Goal: Transaction & Acquisition: Book appointment/travel/reservation

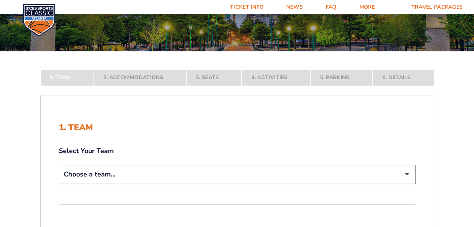
scroll to position [75, 0]
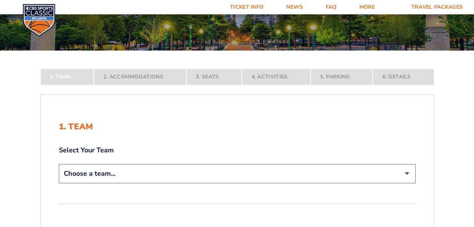
click at [407, 172] on select "Choose a team... [US_STATE] Wildcats [US_STATE] State Buckeyes [US_STATE] Tar H…" at bounding box center [237, 173] width 357 height 19
click at [405, 172] on select "Choose a team... [US_STATE] Wildcats [US_STATE] State Buckeyes [US_STATE] Tar H…" at bounding box center [237, 173] width 357 height 19
select select "12956"
click at [59, 183] on select "Choose a team... [US_STATE] Wildcats [US_STATE] State Buckeyes [US_STATE] Tar H…" at bounding box center [237, 173] width 357 height 19
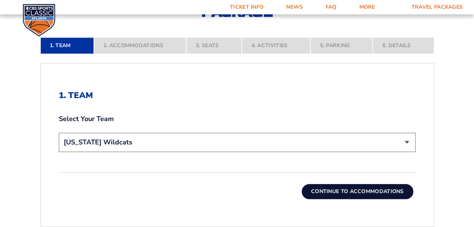
scroll to position [189, 0]
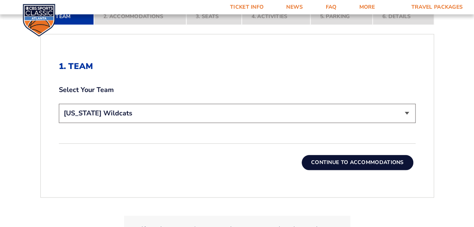
click at [380, 164] on button "Continue To Accommodations" at bounding box center [358, 162] width 112 height 15
click at [380, 164] on form "[US_STATE] [US_STATE] Travel Package [US_STATE][GEOGRAPHIC_DATA] [US_STATE] Sta…" at bounding box center [237, 50] width 474 height 478
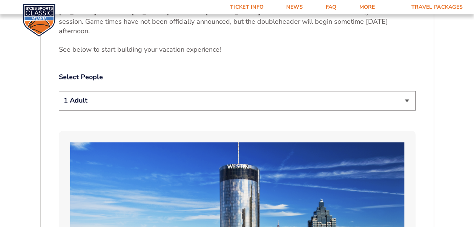
scroll to position [371, 0]
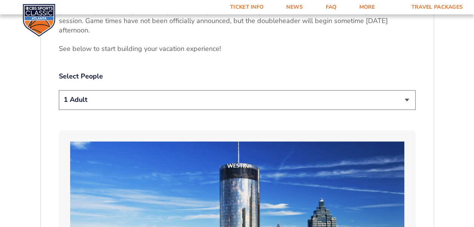
click at [407, 100] on select "1 Adult 2 Adults 3 Adults 4 Adults 2 Adults + 1 Child 2 Adults + 2 Children 2 A…" at bounding box center [237, 99] width 357 height 19
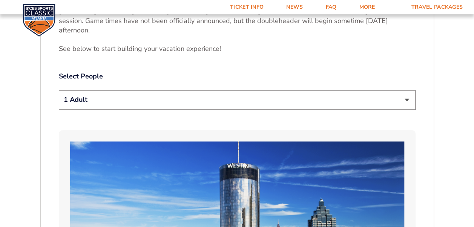
select select "2 Adults"
click at [59, 90] on select "1 Adult 2 Adults 3 Adults 4 Adults 2 Adults + 1 Child 2 Adults + 2 Children 2 A…" at bounding box center [237, 99] width 357 height 19
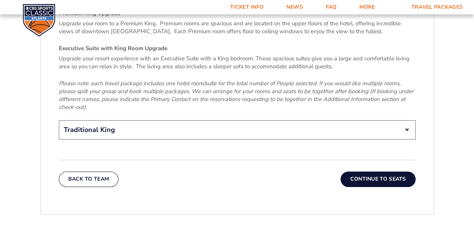
scroll to position [1163, 0]
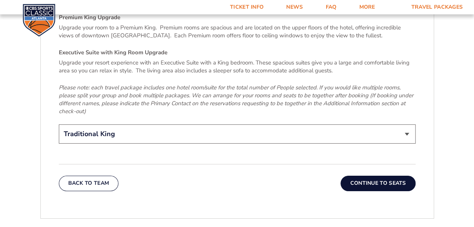
click at [377, 176] on button "Continue To Seats" at bounding box center [378, 183] width 75 height 15
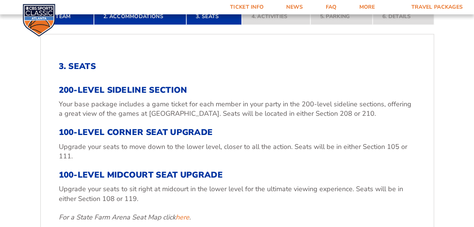
scroll to position [226, 0]
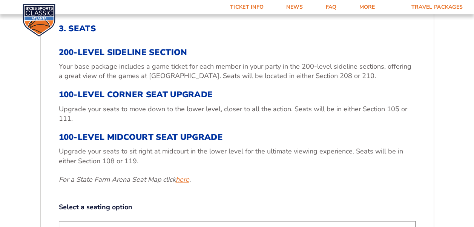
click at [184, 180] on link "here" at bounding box center [183, 179] width 14 height 9
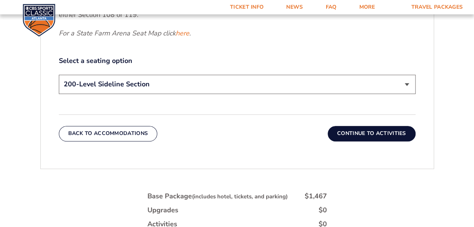
scroll to position [377, 0]
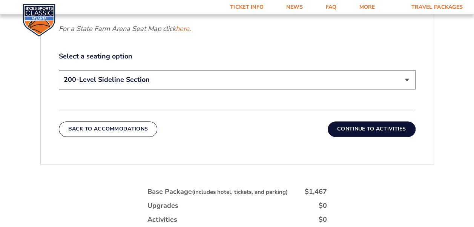
click at [408, 80] on select "200-Level Sideline Section 100-Level Corner Seat Upgrade (+$120 per person) 100…" at bounding box center [237, 79] width 357 height 19
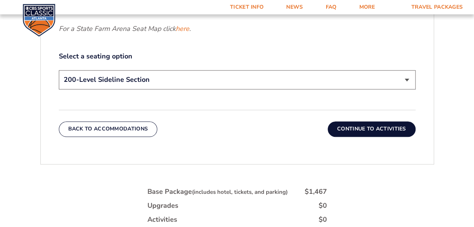
click at [408, 80] on select "200-Level Sideline Section 100-Level Corner Seat Upgrade (+$120 per person) 100…" at bounding box center [237, 79] width 357 height 19
click at [59, 70] on select "200-Level Sideline Section 100-Level Corner Seat Upgrade (+$120 per person) 100…" at bounding box center [237, 79] width 357 height 19
click at [118, 99] on div "3. Seats 200-Level Sideline Section Your base package includes a game ticket fo…" at bounding box center [237, 5] width 393 height 300
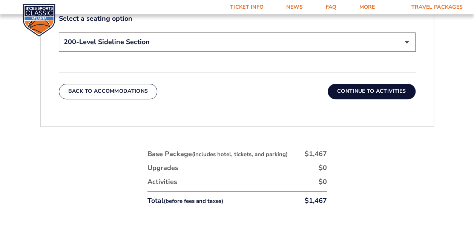
scroll to position [415, 0]
click at [374, 91] on button "Continue To Activities" at bounding box center [372, 91] width 88 height 15
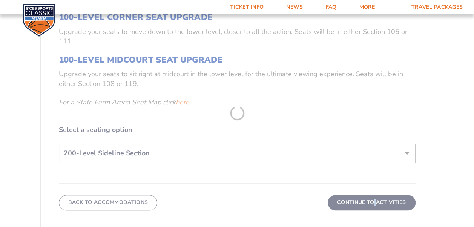
click at [373, 91] on form "[US_STATE] [US_STATE] Travel Package [US_STATE][GEOGRAPHIC_DATA] [US_STATE] Sta…" at bounding box center [237, 56] width 474 height 721
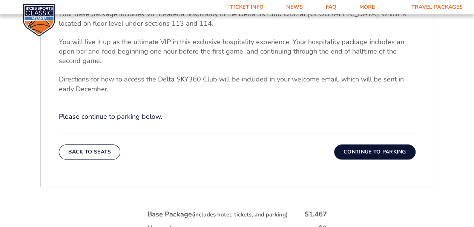
scroll to position [264, 0]
click at [374, 152] on button "Continue To Parking" at bounding box center [374, 152] width 81 height 15
click at [374, 152] on form "[US_STATE] [US_STATE] Travel Package [US_STATE][GEOGRAPHIC_DATA] [US_STATE] Sta…" at bounding box center [237, 51] width 474 height 631
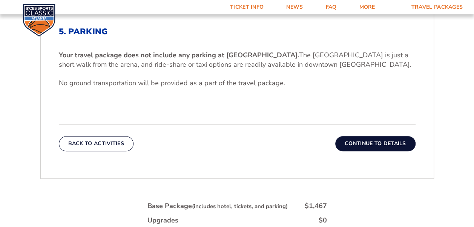
scroll to position [220, 0]
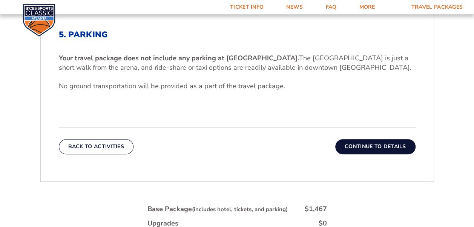
click at [384, 151] on button "Continue To Details" at bounding box center [375, 146] width 80 height 15
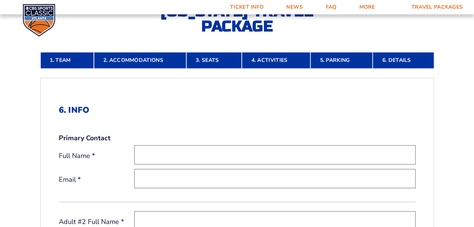
scroll to position [183, 0]
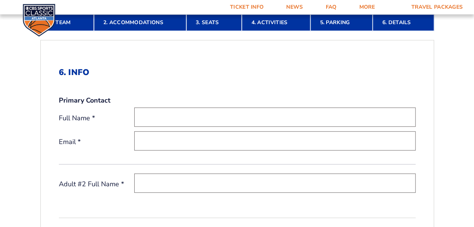
click at [195, 117] on input "text" at bounding box center [274, 117] width 281 height 19
type input "[PERSON_NAME]"
click at [182, 143] on input "email" at bounding box center [274, 140] width 281 height 19
type input "[PERSON_NAME][EMAIL_ADDRESS][PERSON_NAME][DOMAIN_NAME]"
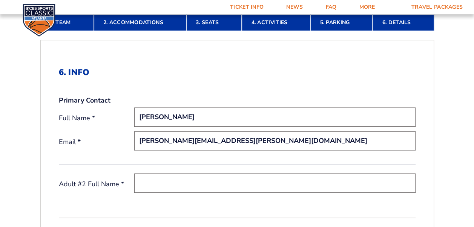
click at [190, 179] on input "text" at bounding box center [274, 183] width 281 height 19
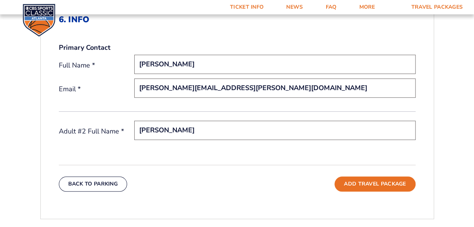
scroll to position [258, 0]
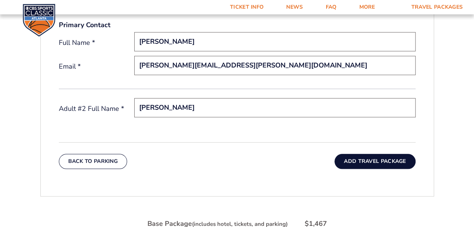
type input "[PERSON_NAME]"
click at [354, 163] on button "Add Travel Package" at bounding box center [375, 161] width 81 height 15
